Goal: Entertainment & Leisure: Consume media (video, audio)

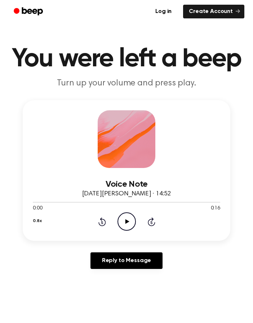
click at [123, 224] on icon "Play Audio" at bounding box center [127, 222] width 18 height 18
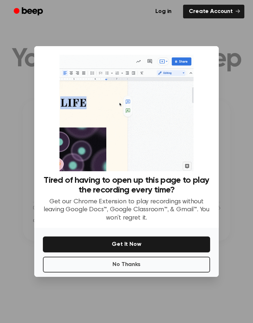
click at [238, 97] on div at bounding box center [126, 161] width 253 height 323
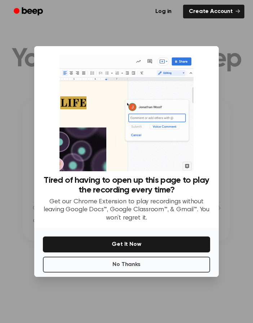
click at [160, 268] on button "No Thanks" at bounding box center [126, 265] width 167 height 16
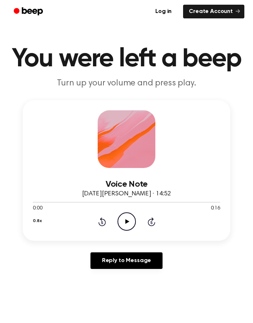
click at [127, 221] on icon at bounding box center [127, 221] width 4 height 5
click at [103, 223] on icon "Rewind 5 seconds" at bounding box center [102, 221] width 8 height 9
click at [101, 226] on icon at bounding box center [103, 222] width 8 height 9
click at [101, 225] on icon at bounding box center [103, 222] width 8 height 9
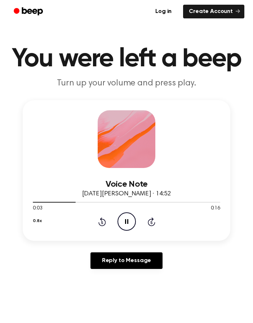
click at [135, 223] on circle at bounding box center [127, 222] width 18 height 18
click at [105, 221] on icon at bounding box center [103, 222] width 8 height 9
click at [105, 220] on icon at bounding box center [103, 222] width 8 height 9
click at [126, 221] on icon at bounding box center [127, 221] width 4 height 5
click at [127, 222] on icon at bounding box center [126, 221] width 3 height 5
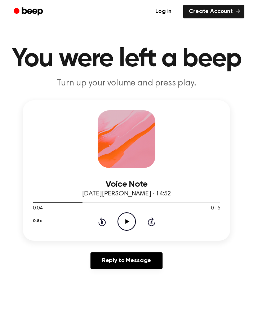
click at [129, 224] on icon "Play Audio" at bounding box center [127, 222] width 18 height 18
click at [127, 224] on icon at bounding box center [126, 221] width 3 height 5
click at [102, 224] on icon "Rewind 5 seconds" at bounding box center [102, 221] width 8 height 9
click at [126, 222] on icon at bounding box center [127, 221] width 4 height 5
click at [128, 228] on icon "Pause Audio" at bounding box center [127, 222] width 18 height 18
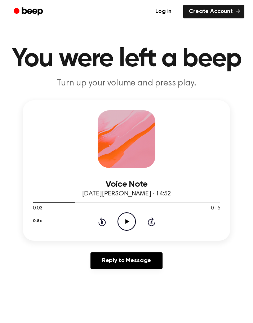
click at [128, 223] on icon "Play Audio" at bounding box center [127, 222] width 18 height 18
click at [126, 226] on icon "Pause Audio" at bounding box center [127, 222] width 18 height 18
click at [126, 227] on icon "Play Audio" at bounding box center [127, 222] width 18 height 18
click at [125, 223] on icon "Pause Audio" at bounding box center [127, 222] width 18 height 18
click at [127, 223] on icon "Play Audio" at bounding box center [127, 222] width 18 height 18
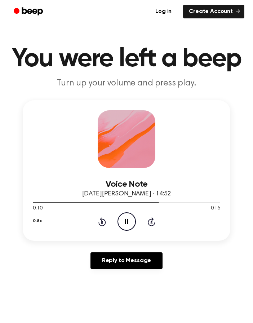
click at [102, 222] on icon at bounding box center [102, 222] width 2 height 3
click at [104, 224] on icon "Rewind 5 seconds" at bounding box center [102, 221] width 8 height 9
click at [127, 224] on icon "Pause Audio" at bounding box center [127, 222] width 18 height 18
click at [105, 219] on icon "Rewind 5 seconds" at bounding box center [102, 221] width 8 height 9
click at [124, 223] on icon "Play Audio" at bounding box center [127, 222] width 18 height 18
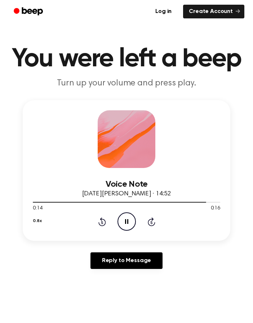
click at [101, 220] on icon at bounding box center [103, 222] width 8 height 9
click at [134, 215] on icon "Pause Audio" at bounding box center [127, 222] width 18 height 18
click at [128, 225] on icon "Play Audio" at bounding box center [127, 222] width 18 height 18
click at [126, 221] on icon at bounding box center [127, 221] width 4 height 5
